Goal: Task Accomplishment & Management: Use online tool/utility

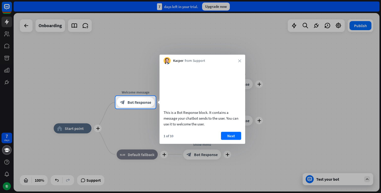
click at [239, 58] on div "Kacper from Support close" at bounding box center [202, 60] width 86 height 10
click at [239, 59] on icon "close" at bounding box center [239, 60] width 3 height 3
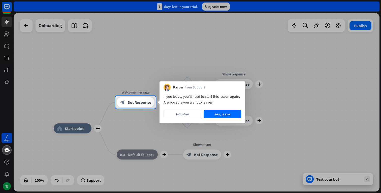
click at [300, 63] on div at bounding box center [190, 48] width 381 height 96
click at [215, 114] on button "Yes, leave" at bounding box center [222, 114] width 38 height 8
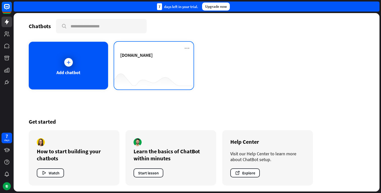
click at [151, 51] on div "[DOMAIN_NAME]" at bounding box center [153, 66] width 79 height 48
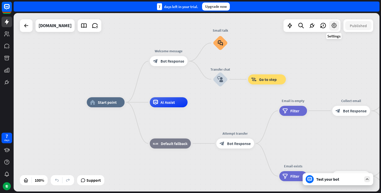
click at [334, 28] on icon at bounding box center [334, 25] width 7 height 7
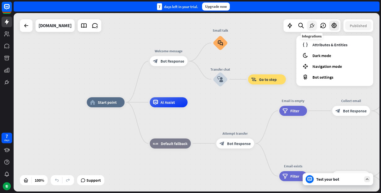
click at [312, 25] on icon at bounding box center [311, 25] width 7 height 7
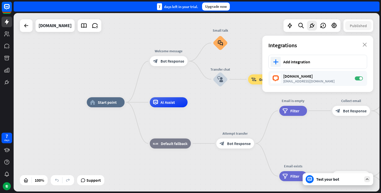
click at [73, 60] on div "home_2 Start point Welcome message block_bot_response Bot Response Small talk b…" at bounding box center [197, 102] width 366 height 179
click at [6, 8] on rect at bounding box center [6, 6] width 11 height 11
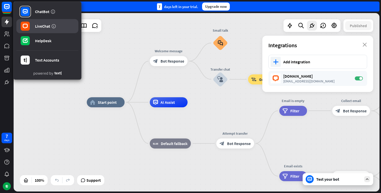
click at [47, 30] on link "LiveChat" at bounding box center [47, 26] width 62 height 14
